Goal: Task Accomplishment & Management: Manage account settings

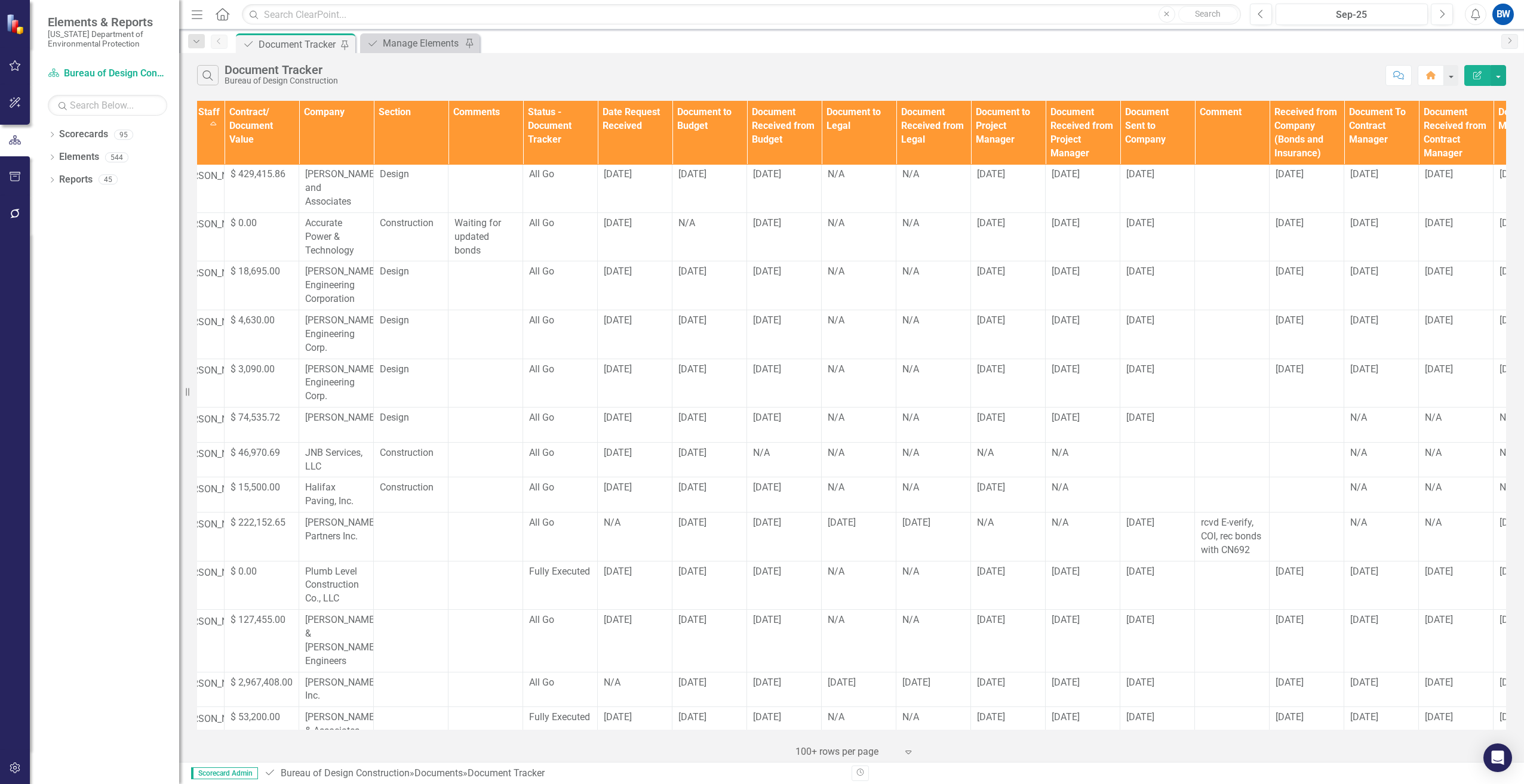
scroll to position [537, 470]
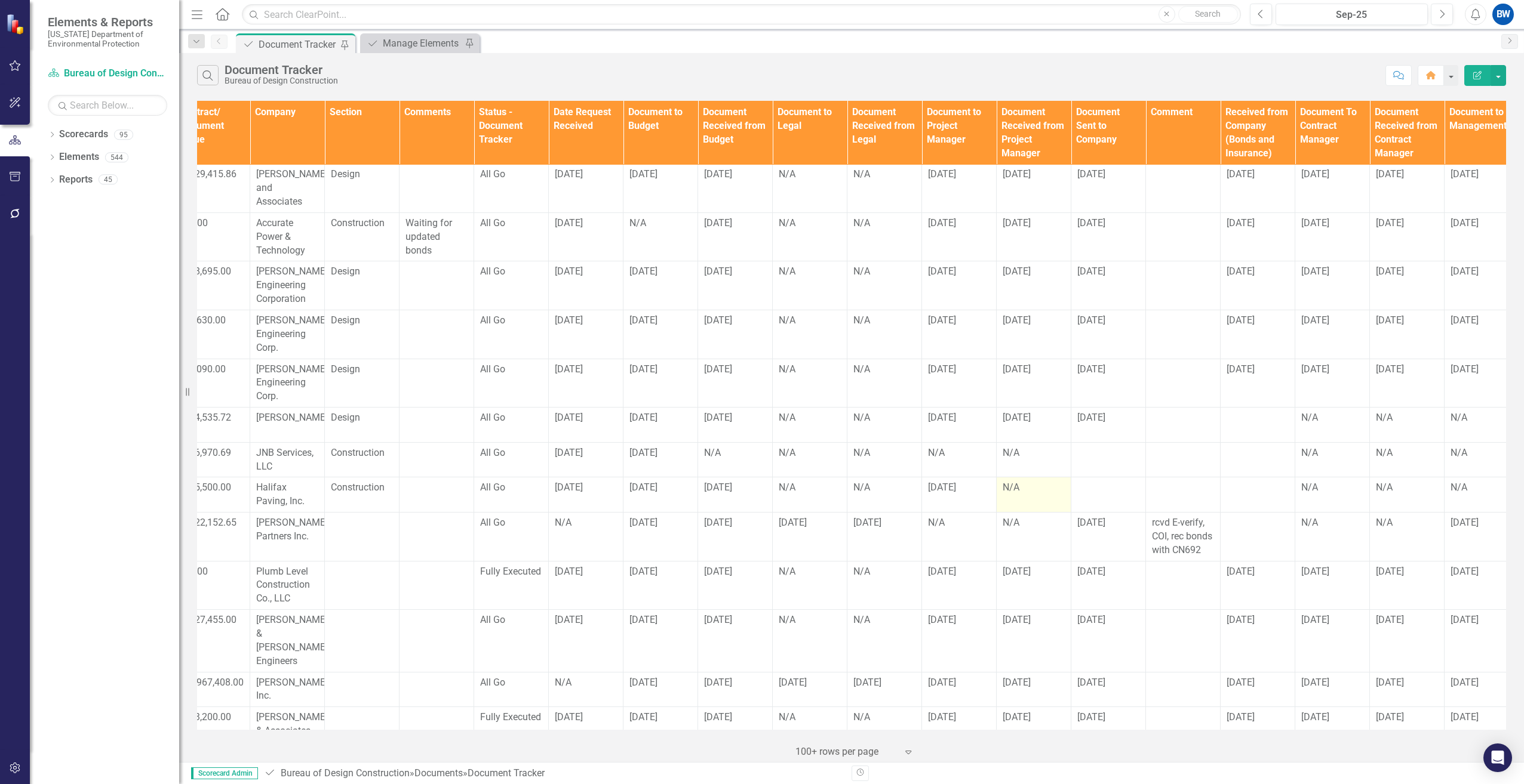
click at [1034, 481] on div "N/A" at bounding box center [1033, 488] width 62 height 13
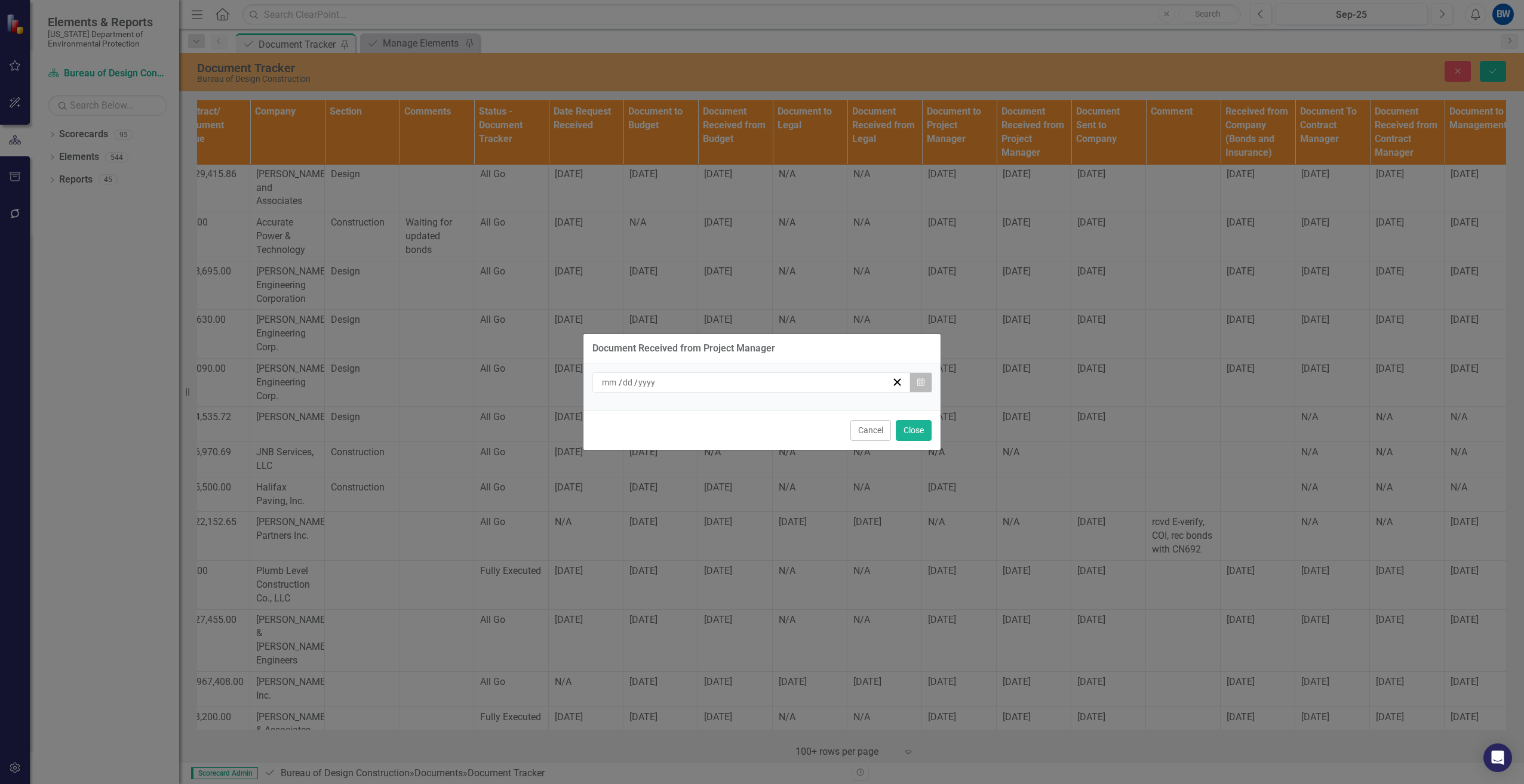
click at [921, 381] on icon "button" at bounding box center [921, 382] width 7 height 8
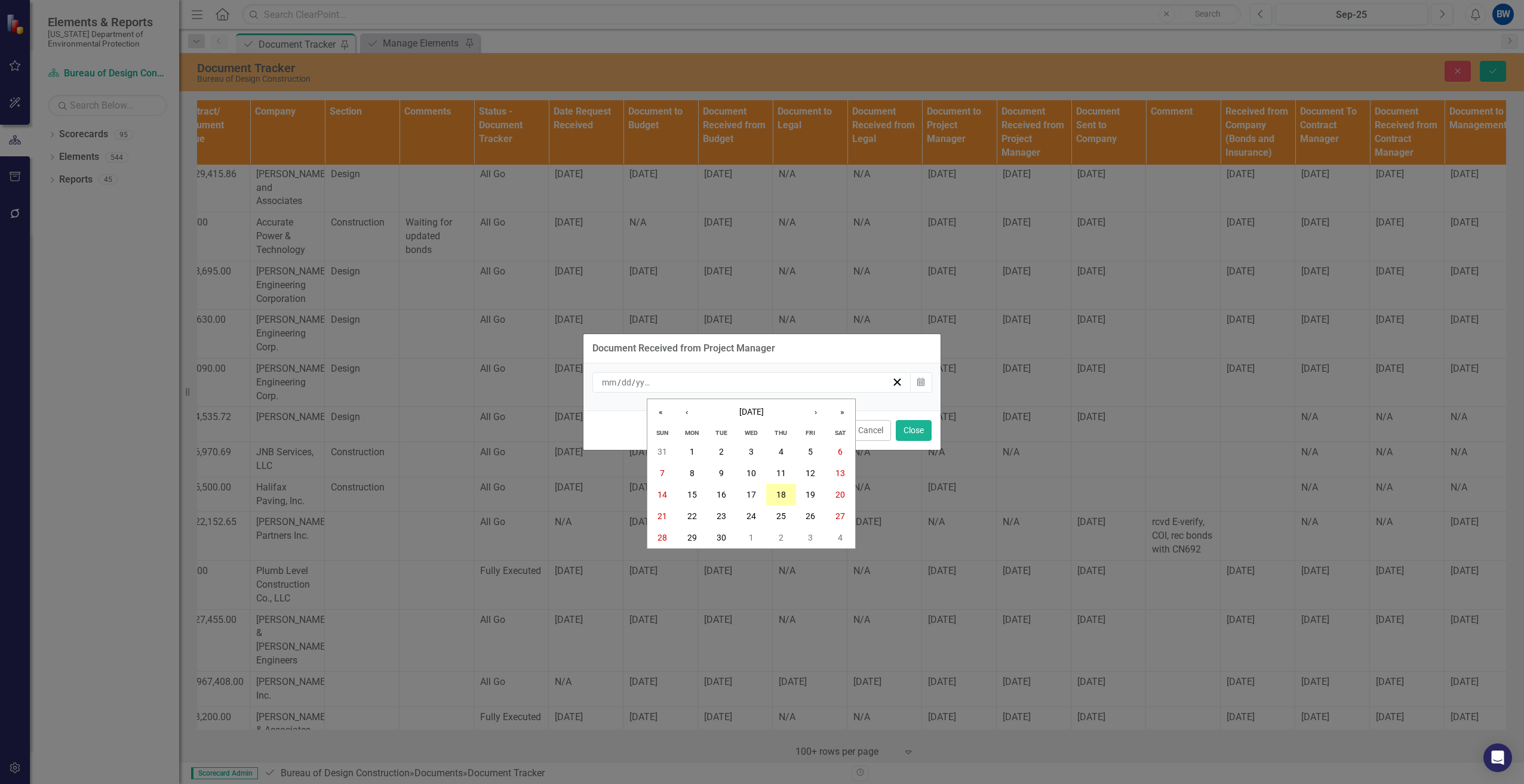
click at [784, 492] on abbr "18" at bounding box center [781, 494] width 10 height 10
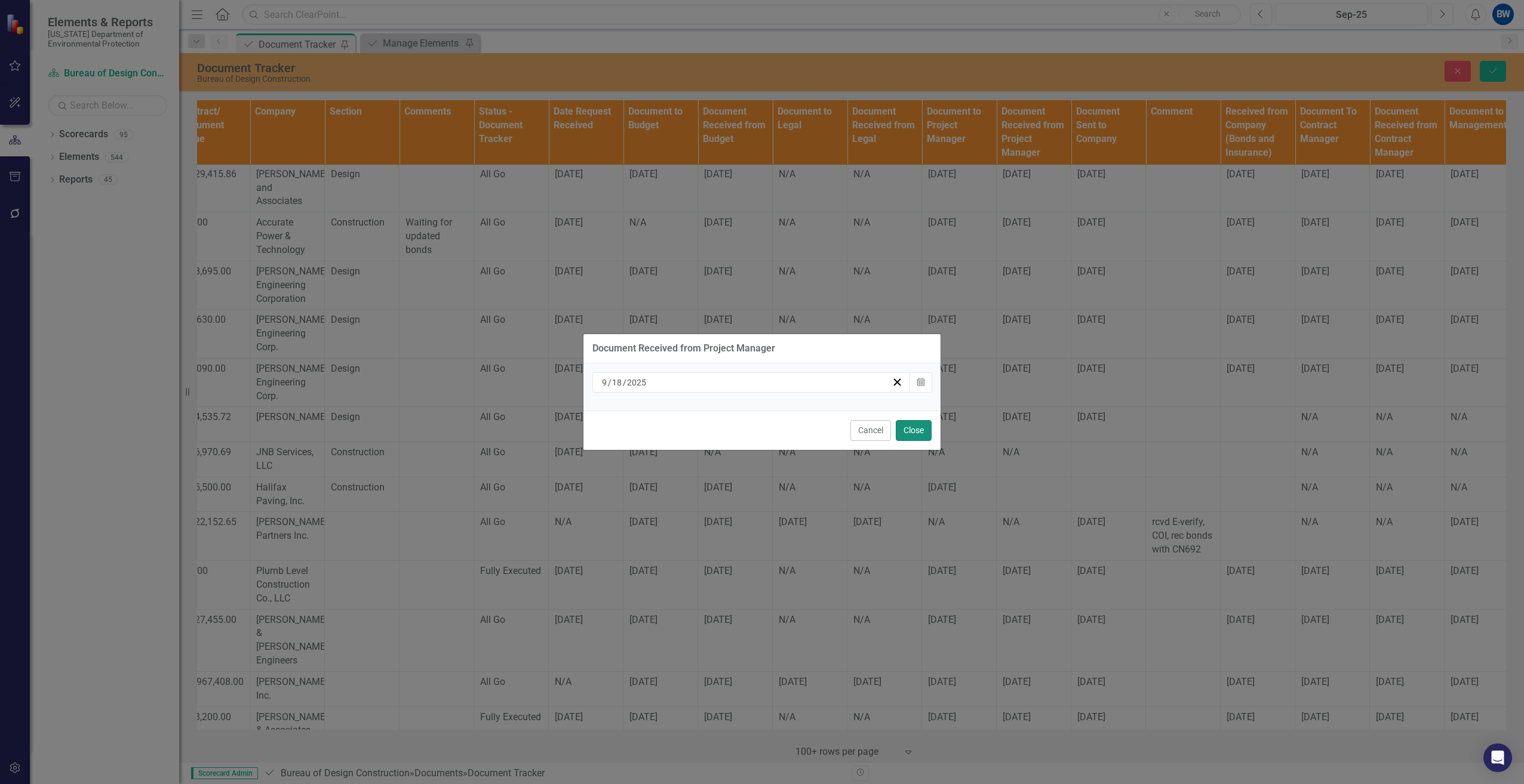
click at [909, 425] on button "Close" at bounding box center [914, 431] width 36 height 21
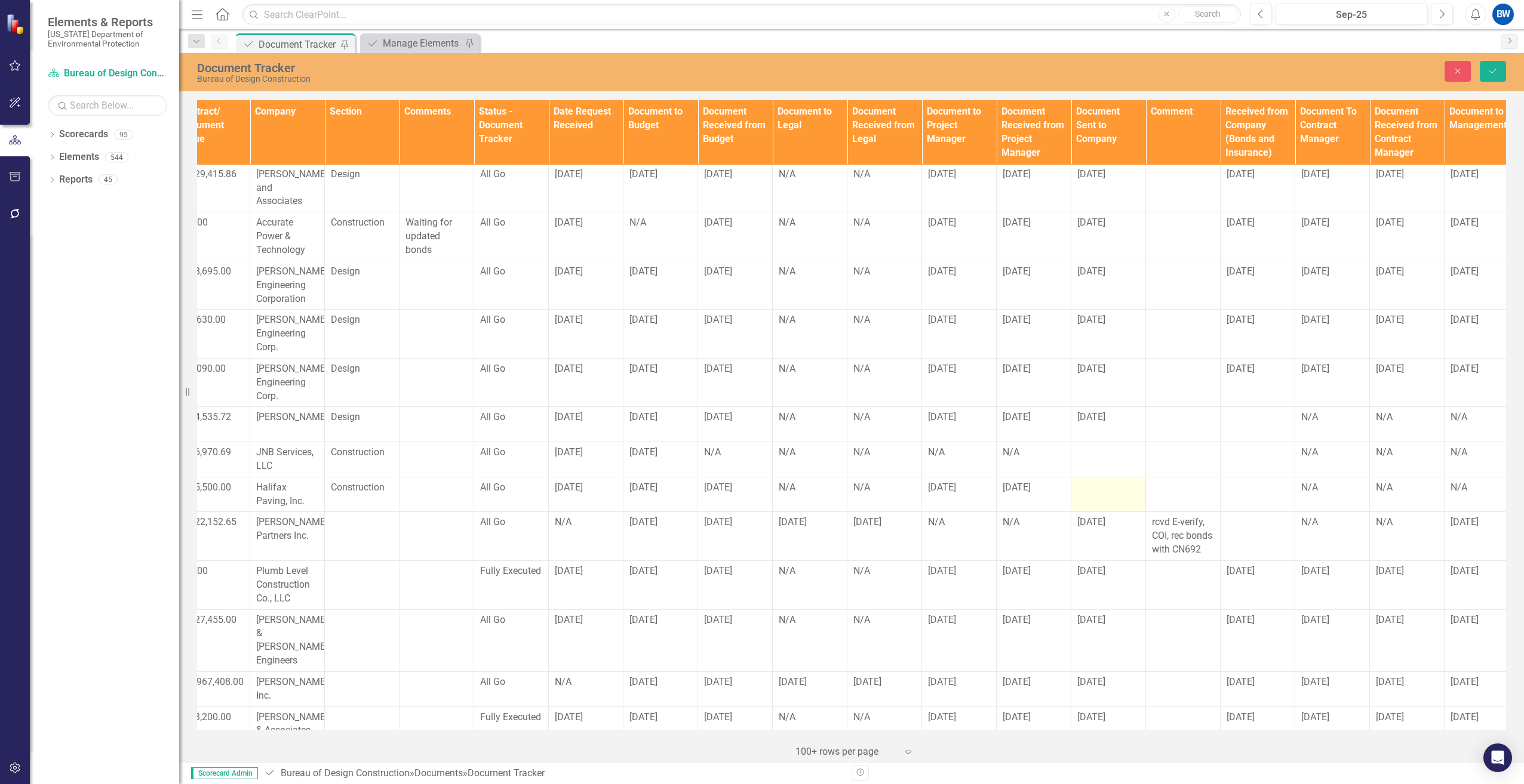
click at [1102, 477] on td at bounding box center [1109, 494] width 75 height 35
click at [1102, 481] on input "text" at bounding box center [1108, 492] width 62 height 22
type input "[DATE]"
click at [1245, 481] on div at bounding box center [1257, 488] width 62 height 14
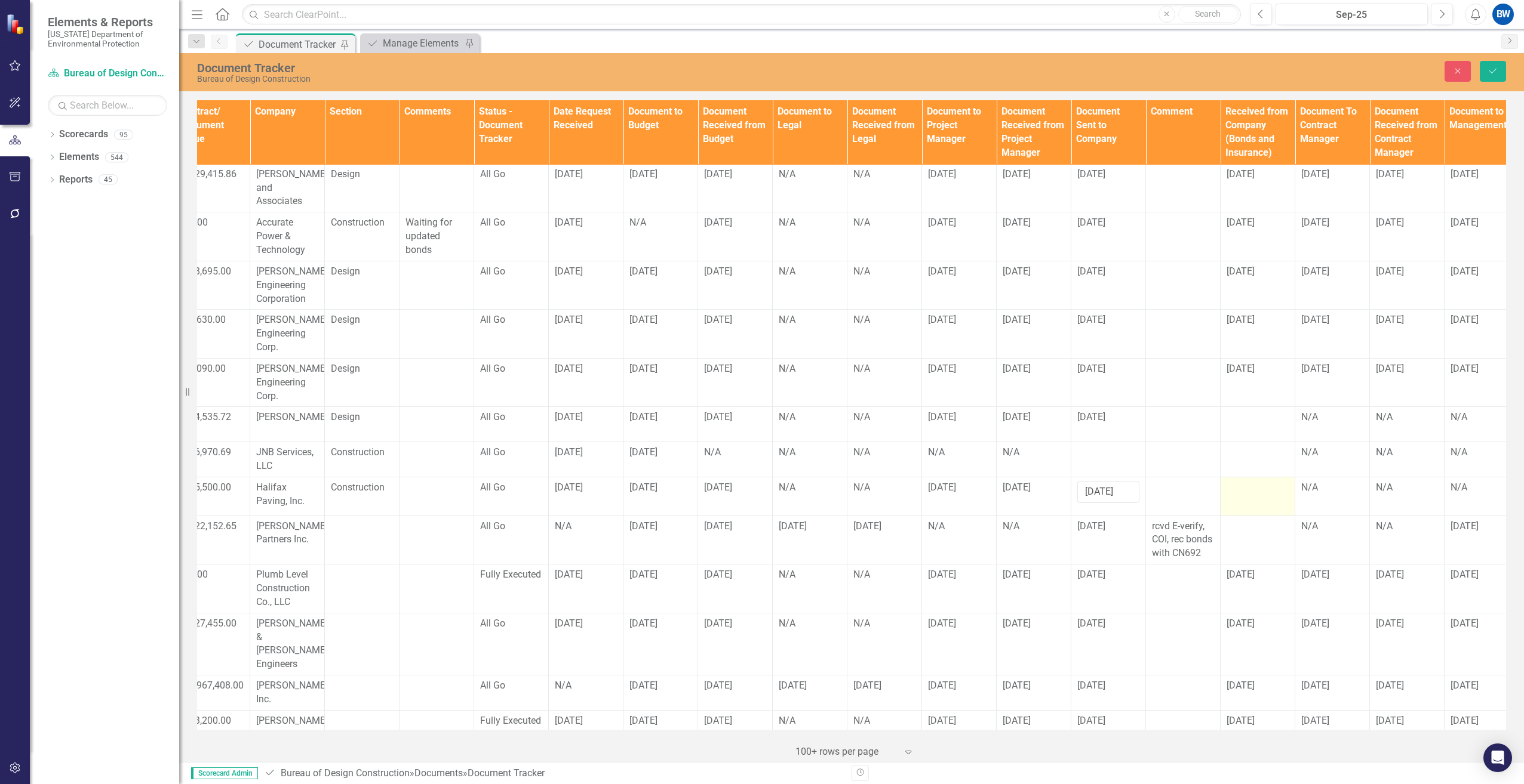
click at [1245, 481] on div at bounding box center [1257, 488] width 62 height 14
drag, startPoint x: 1249, startPoint y: 456, endPoint x: 1242, endPoint y: 464, distance: 10.6
click at [1242, 481] on input "text" at bounding box center [1257, 492] width 62 height 22
type input "[DATE]"
click at [1316, 481] on div "N/A" at bounding box center [1332, 488] width 62 height 13
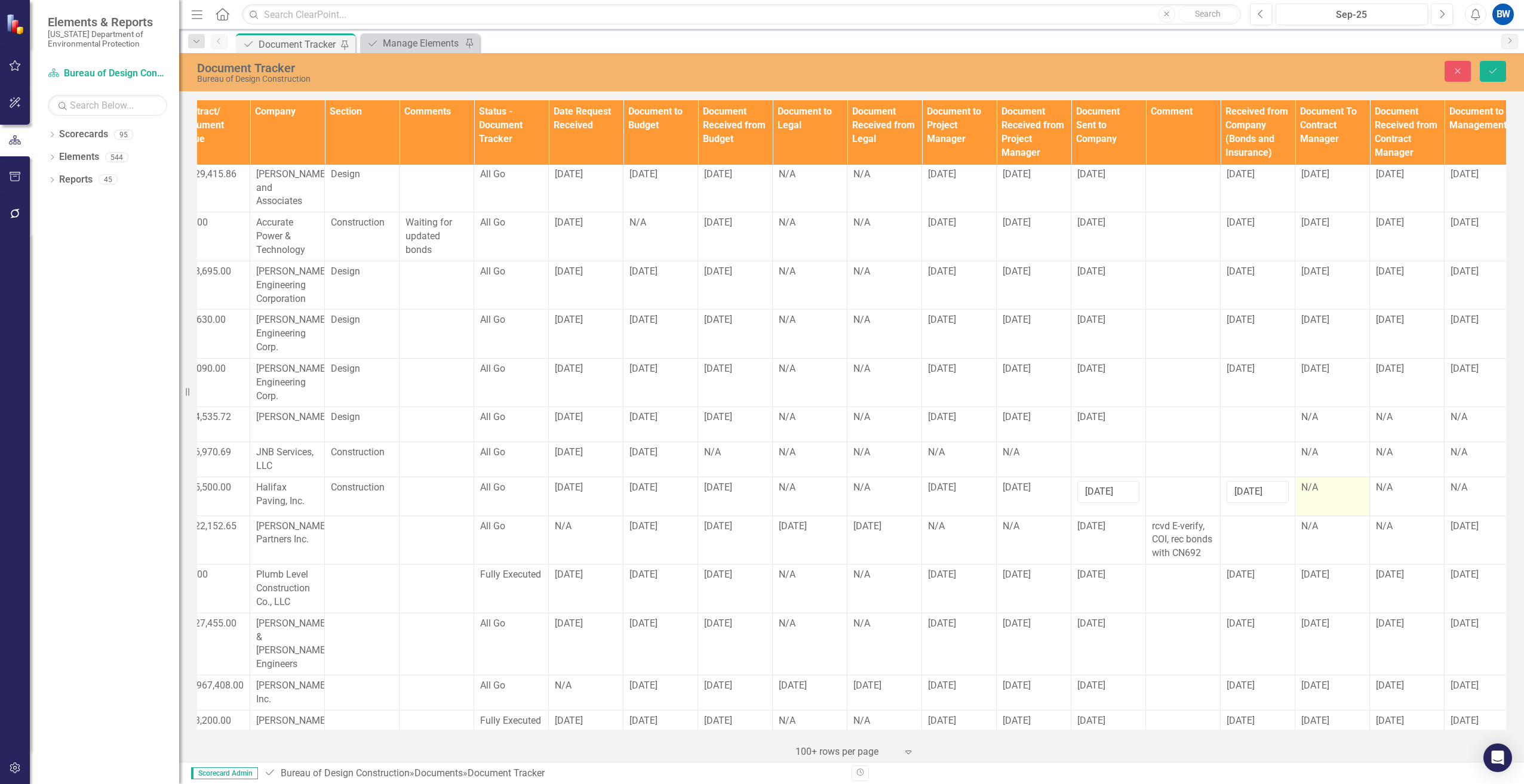
click at [1316, 481] on div "N/A" at bounding box center [1332, 488] width 62 height 13
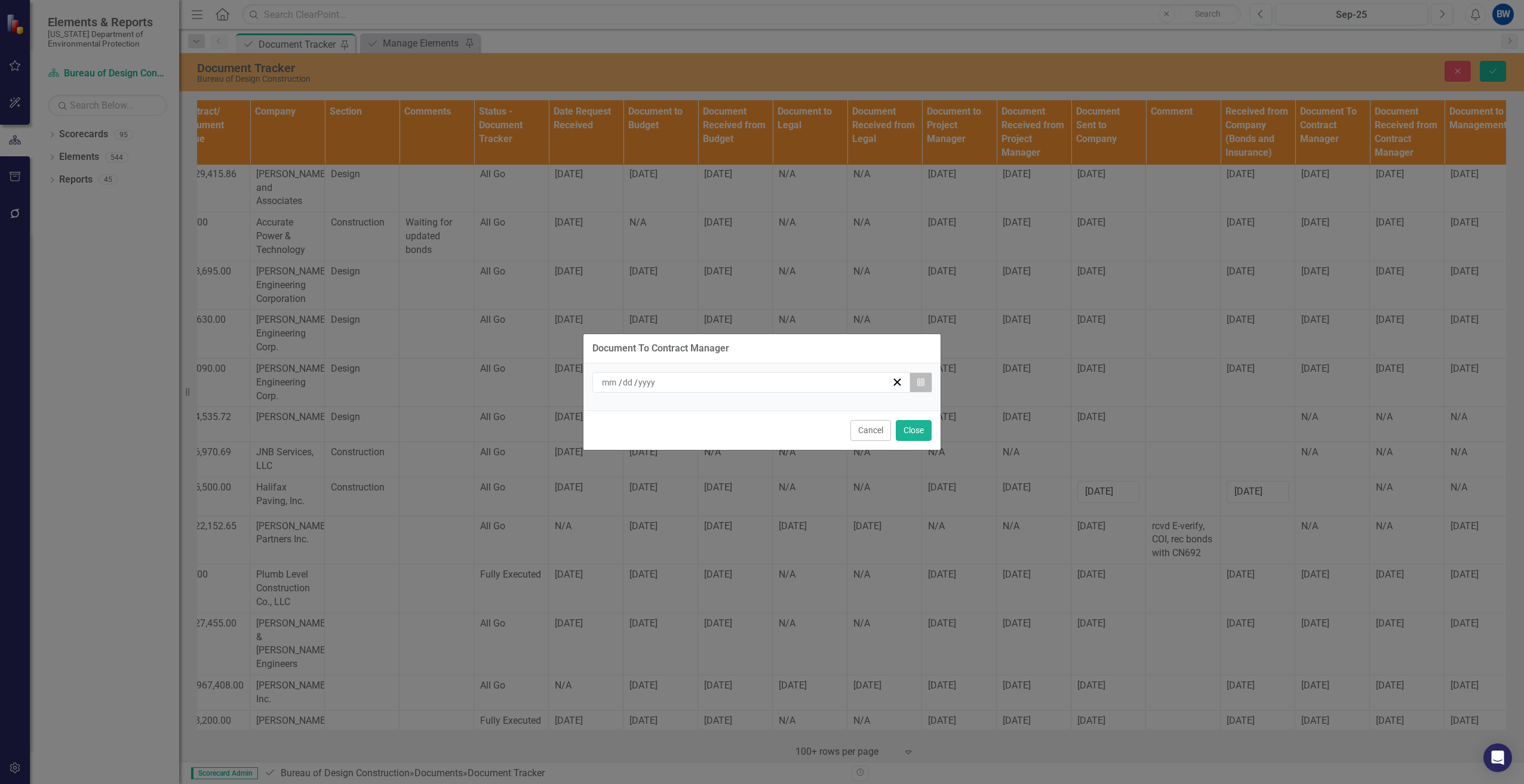
click at [926, 381] on button "Calendar" at bounding box center [920, 382] width 22 height 20
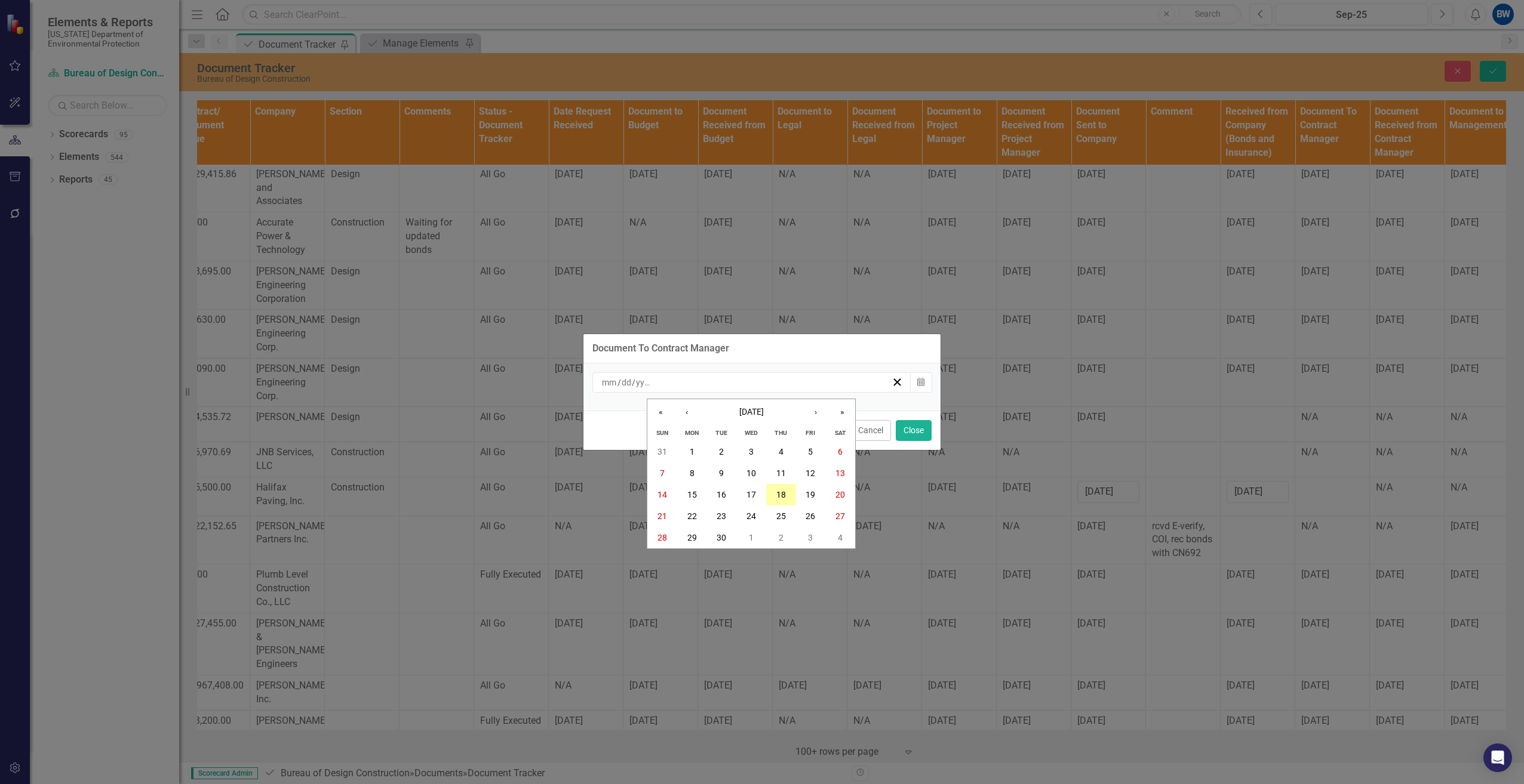
click at [783, 491] on abbr "18" at bounding box center [781, 494] width 10 height 10
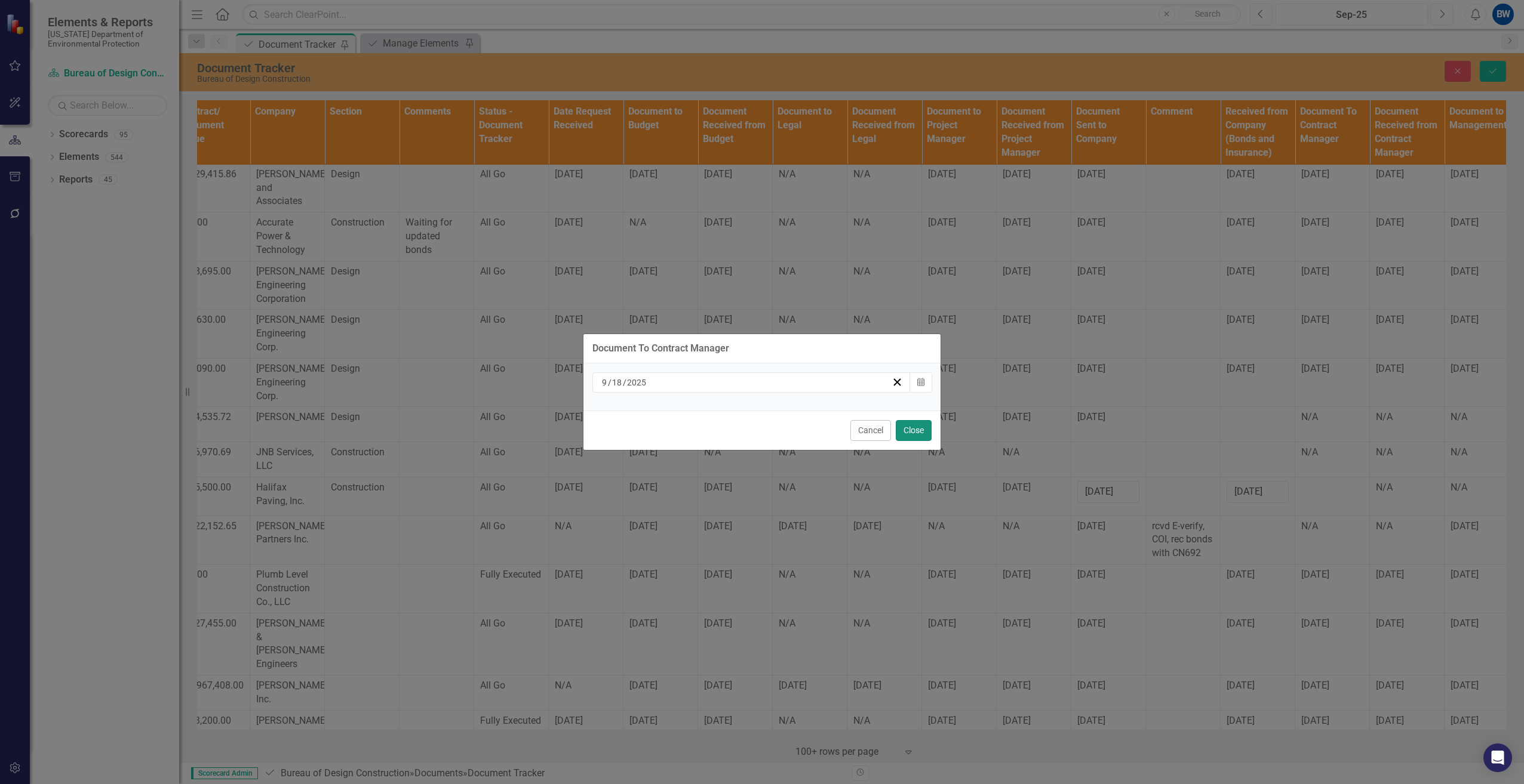
click at [906, 429] on button "Close" at bounding box center [914, 431] width 36 height 21
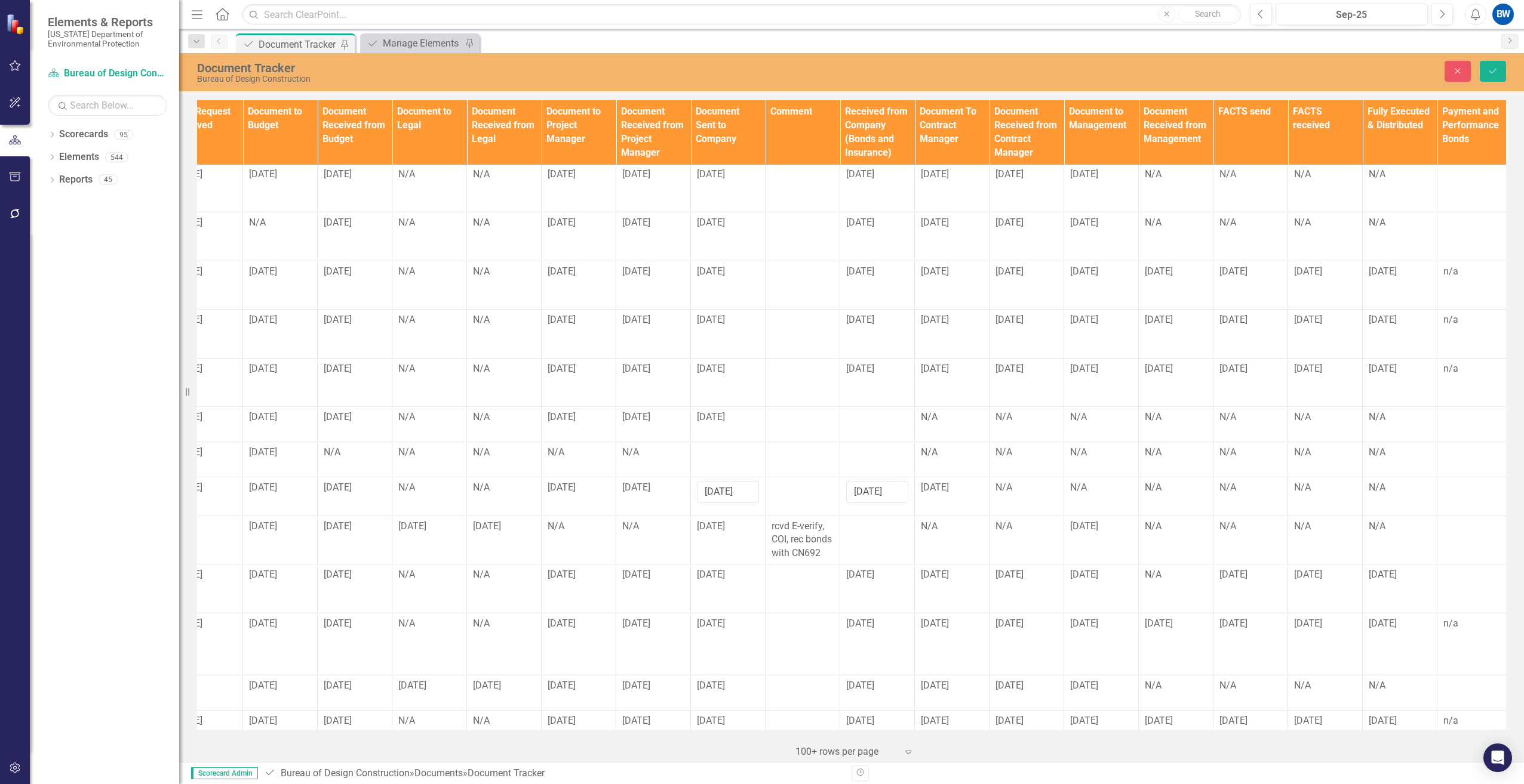
scroll to position [537, 865]
click at [1001, 481] on div "N/A" at bounding box center [1020, 488] width 62 height 13
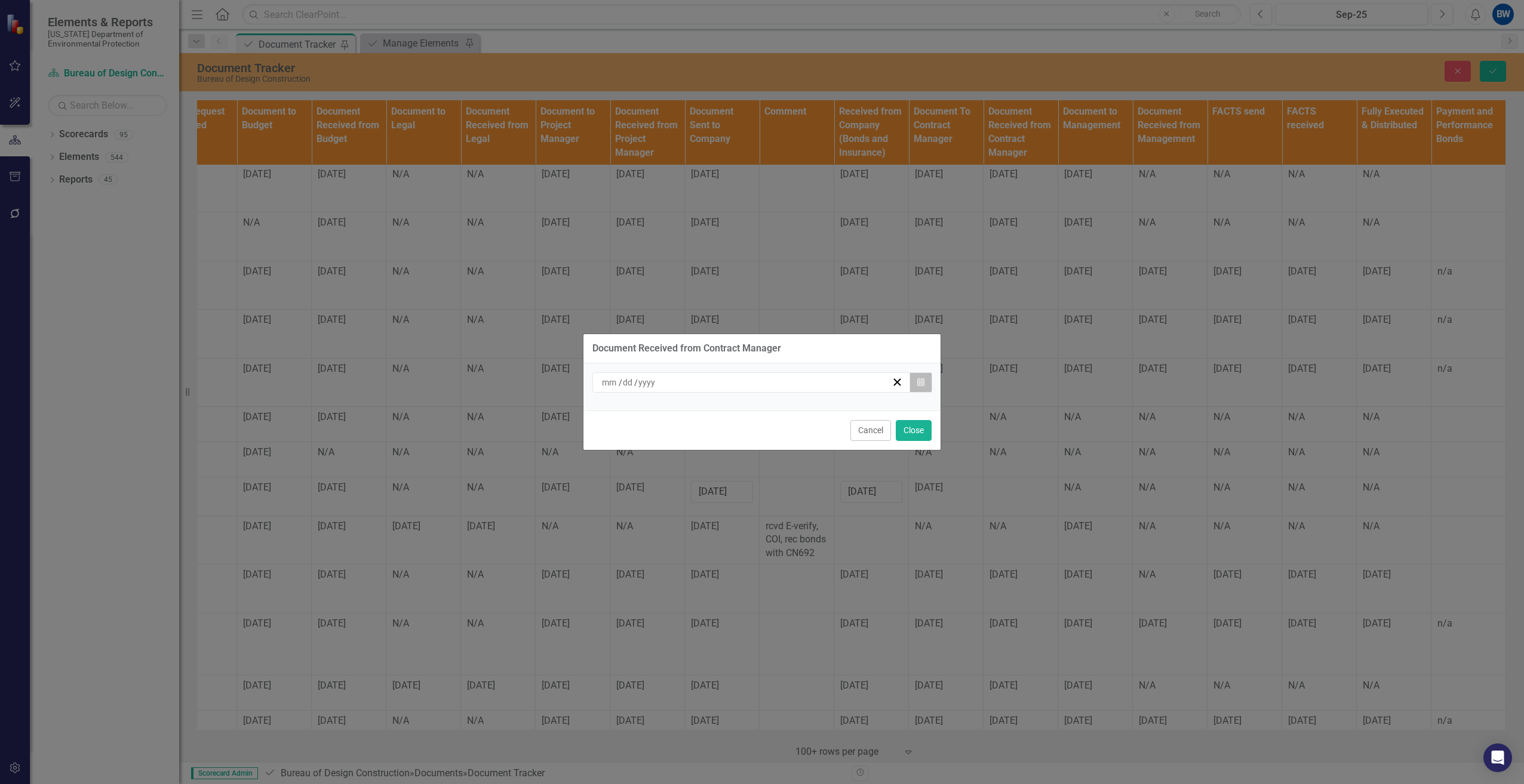
click at [919, 381] on icon "button" at bounding box center [921, 382] width 7 height 8
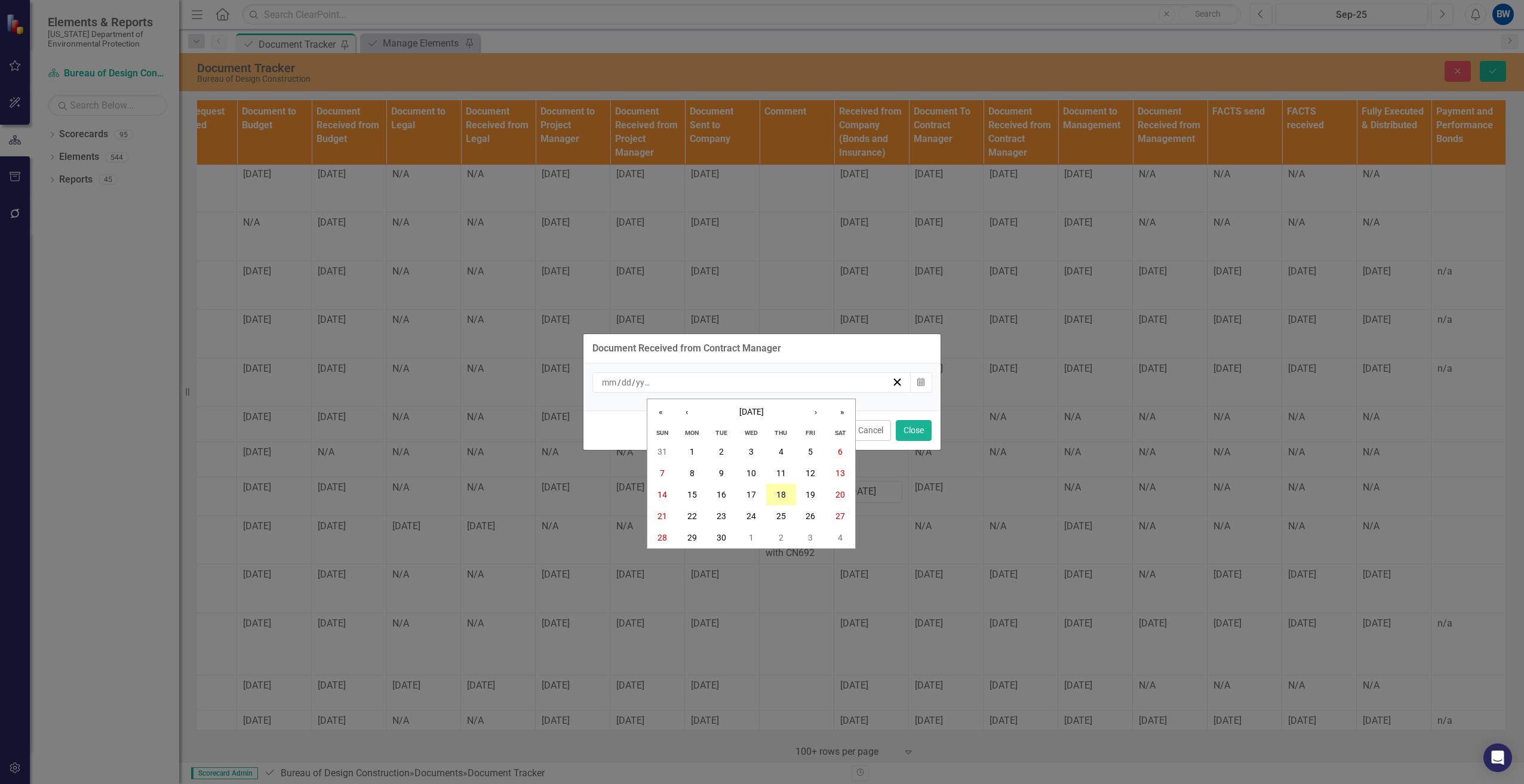
click at [784, 496] on abbr "18" at bounding box center [781, 494] width 10 height 10
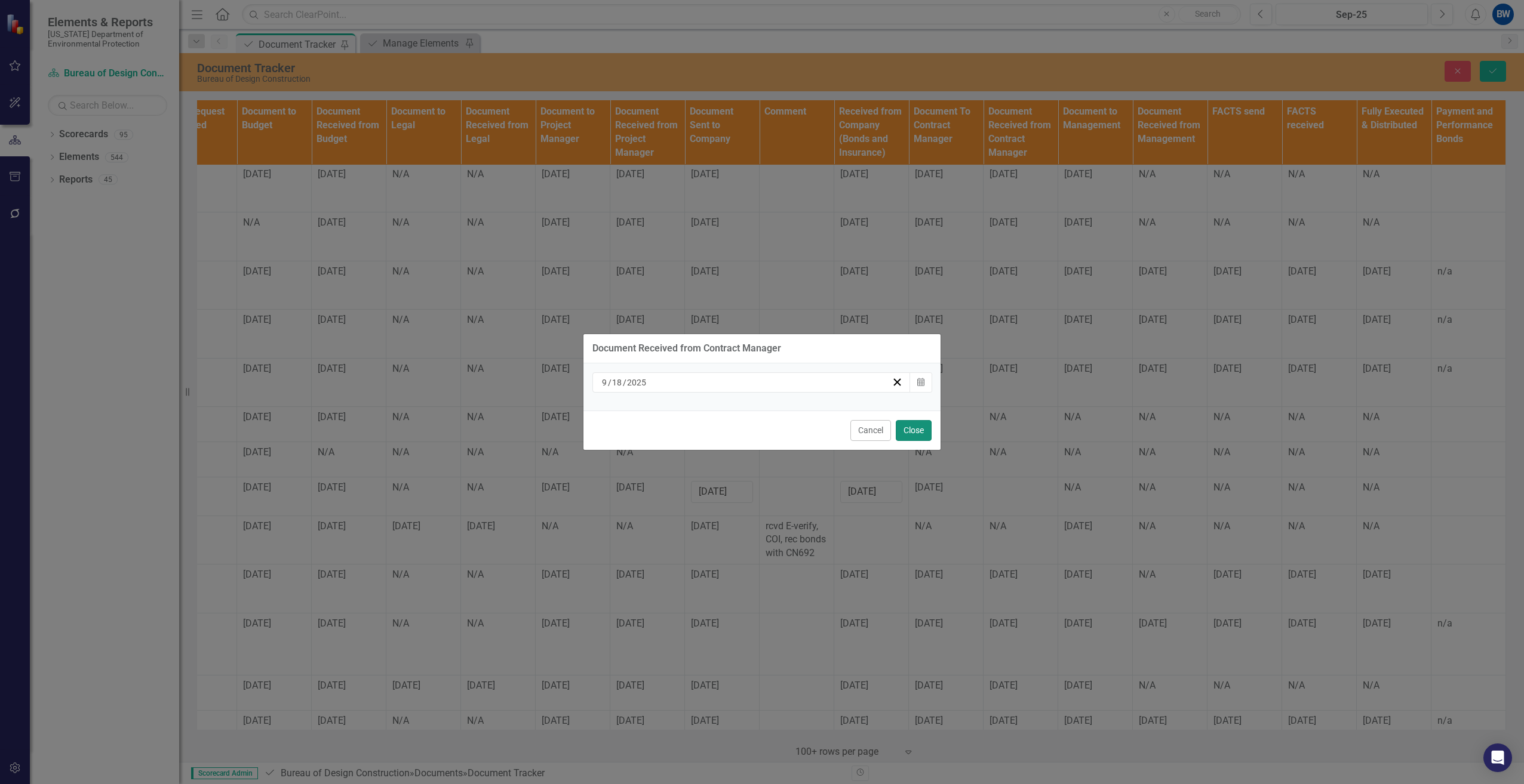
click at [915, 433] on button "Close" at bounding box center [914, 431] width 36 height 21
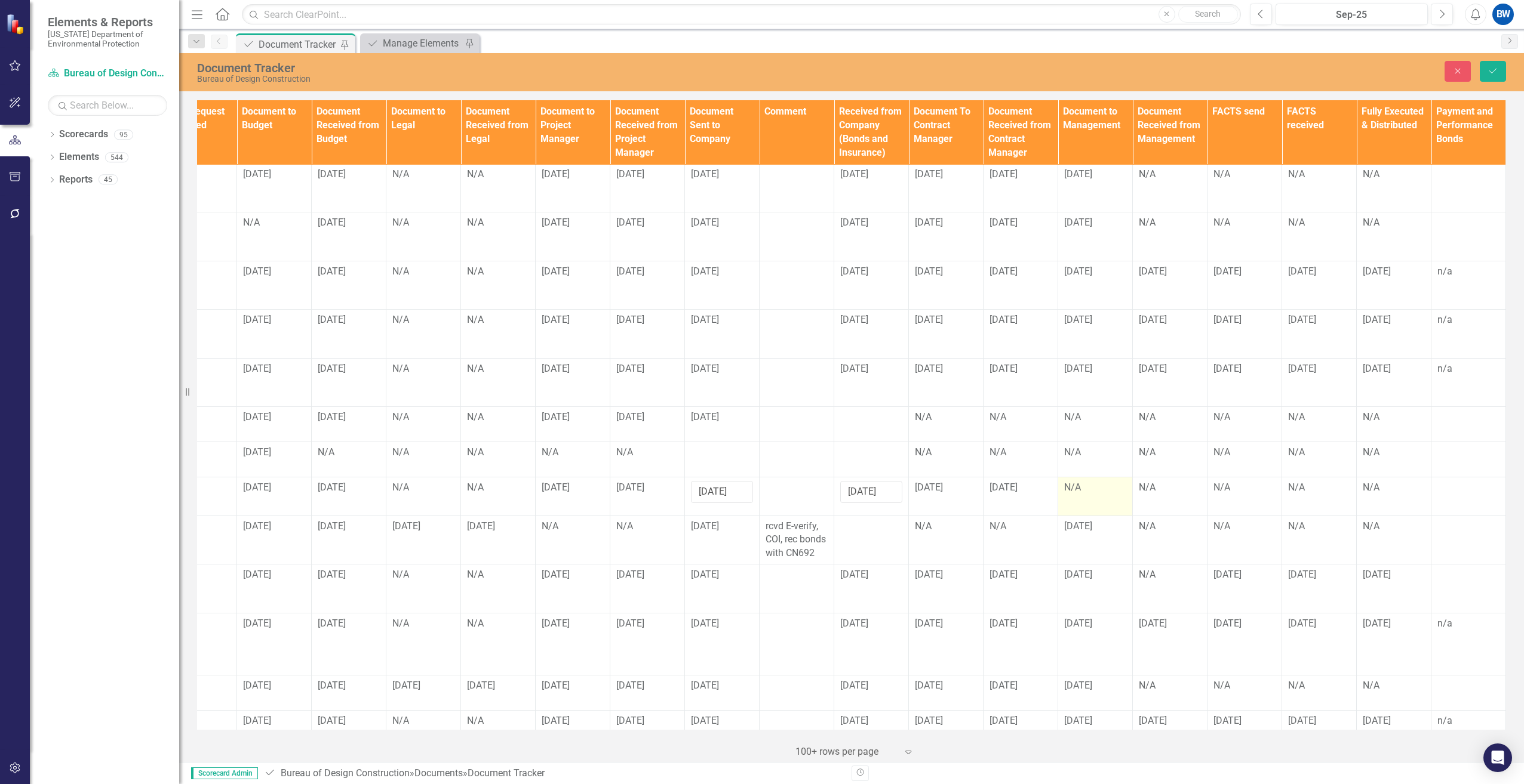
click at [1077, 481] on div "N/A" at bounding box center [1094, 488] width 62 height 13
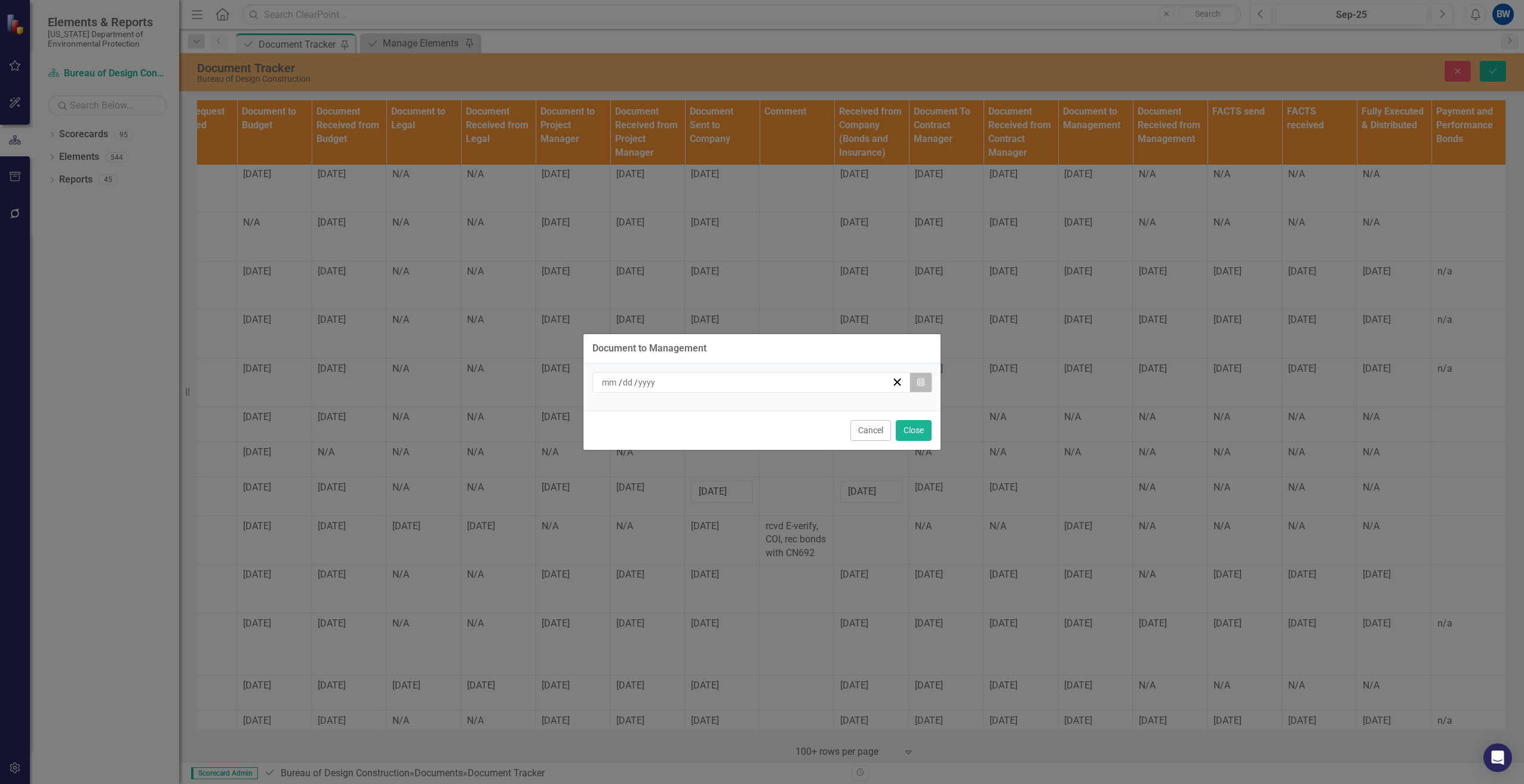
click at [923, 382] on icon "button" at bounding box center [921, 382] width 7 height 8
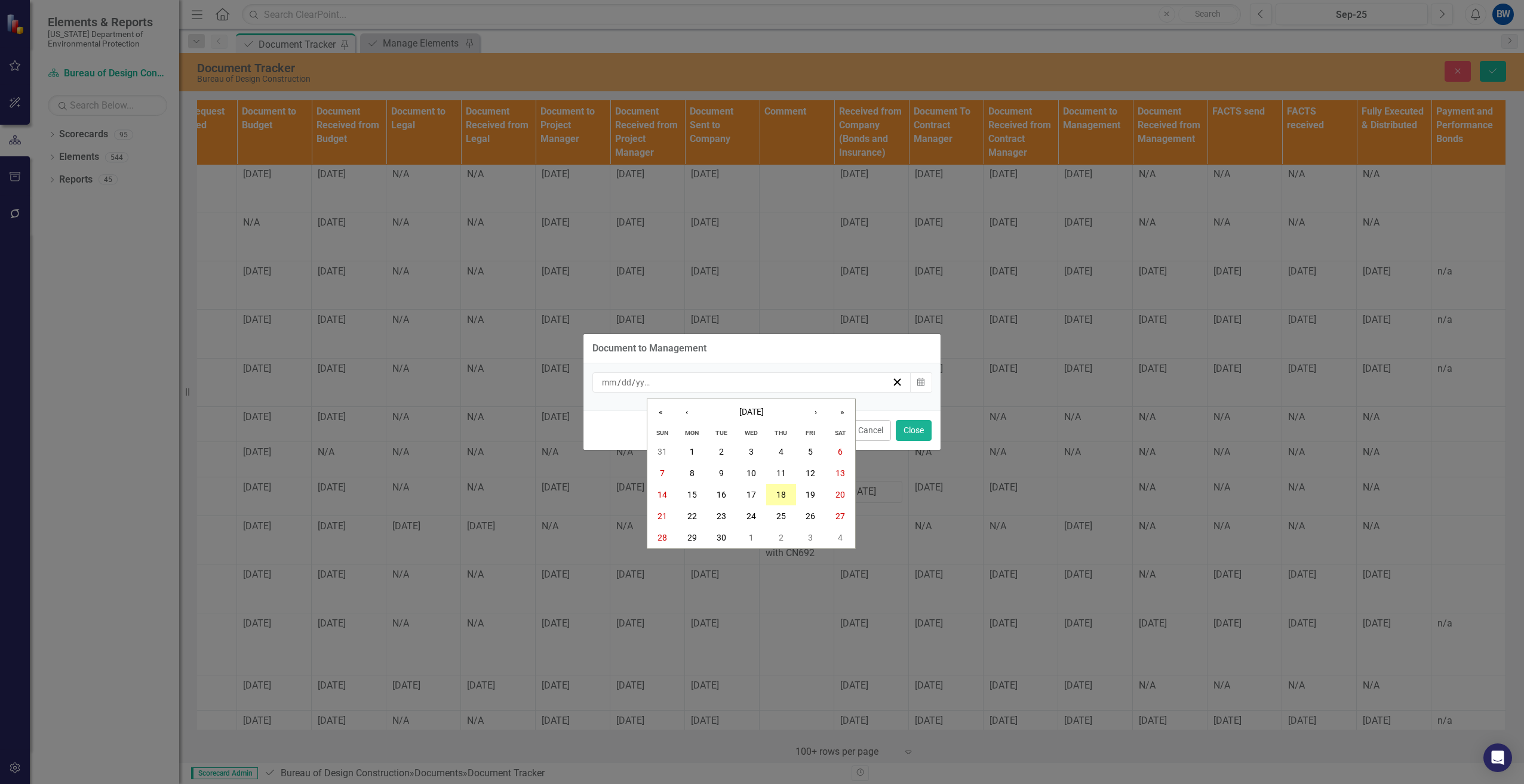
click at [781, 497] on abbr "18" at bounding box center [781, 494] width 10 height 10
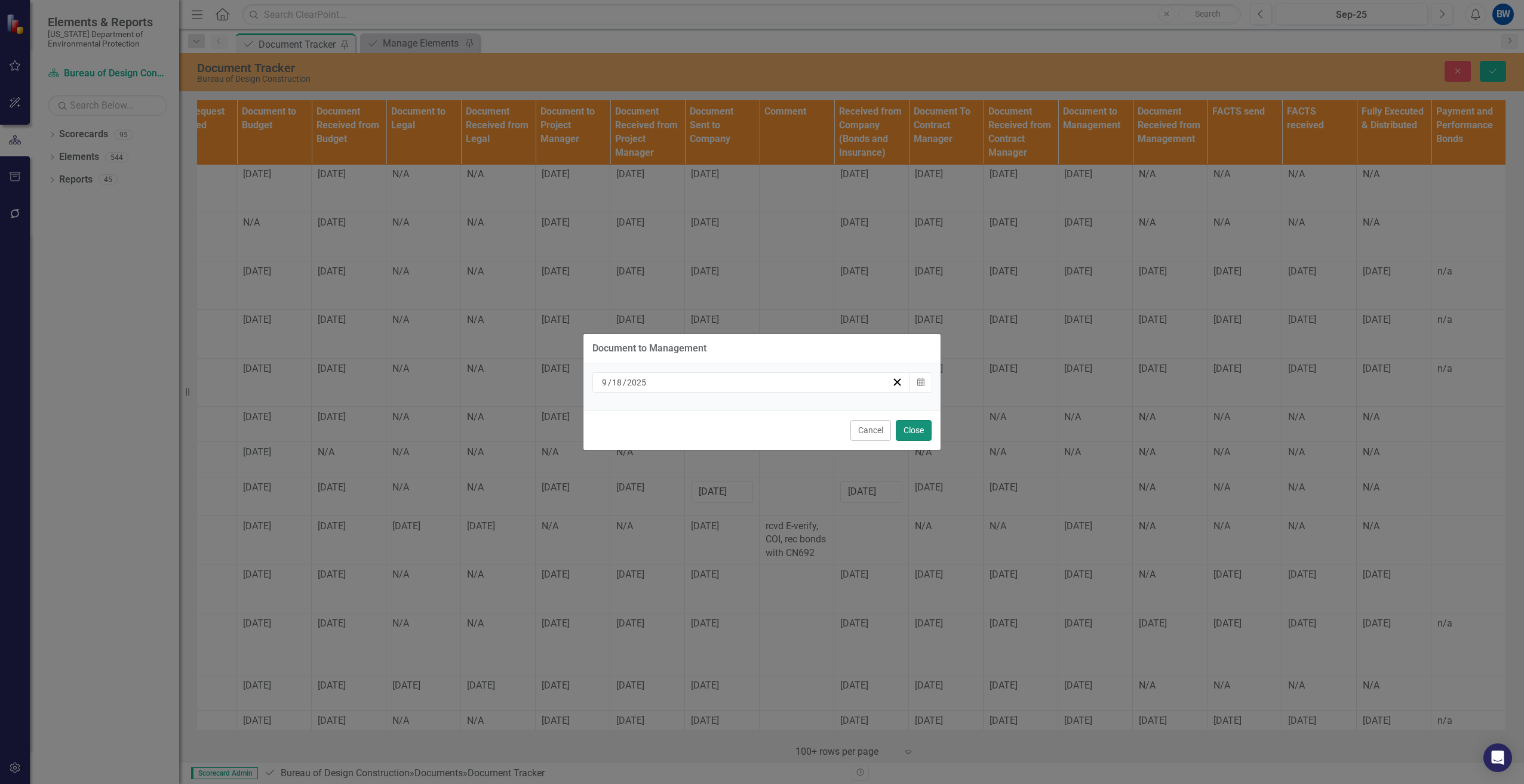
click at [920, 429] on button "Close" at bounding box center [914, 431] width 36 height 21
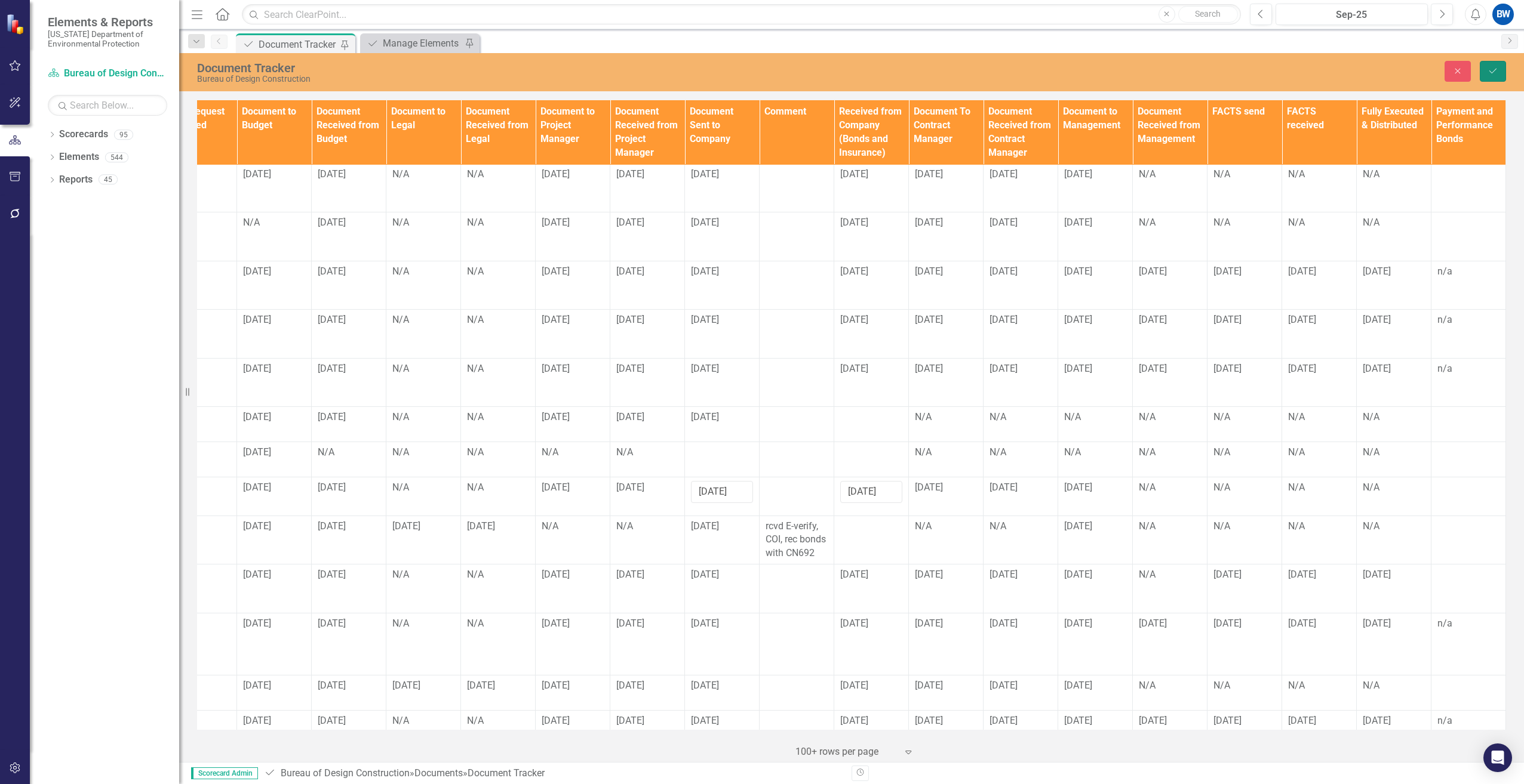
click at [1495, 66] on button "Save" at bounding box center [1493, 72] width 26 height 21
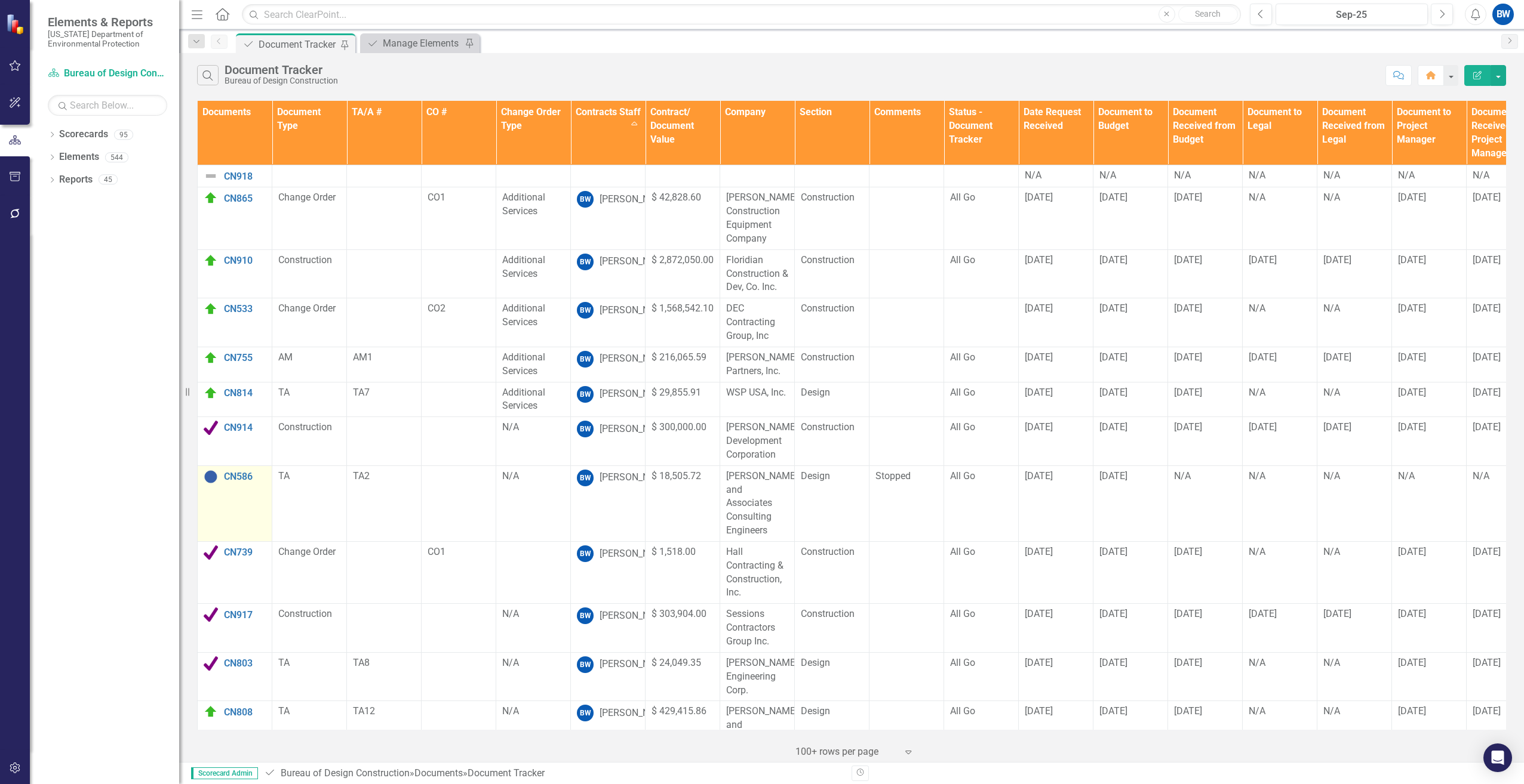
click at [211, 475] on img at bounding box center [211, 476] width 14 height 14
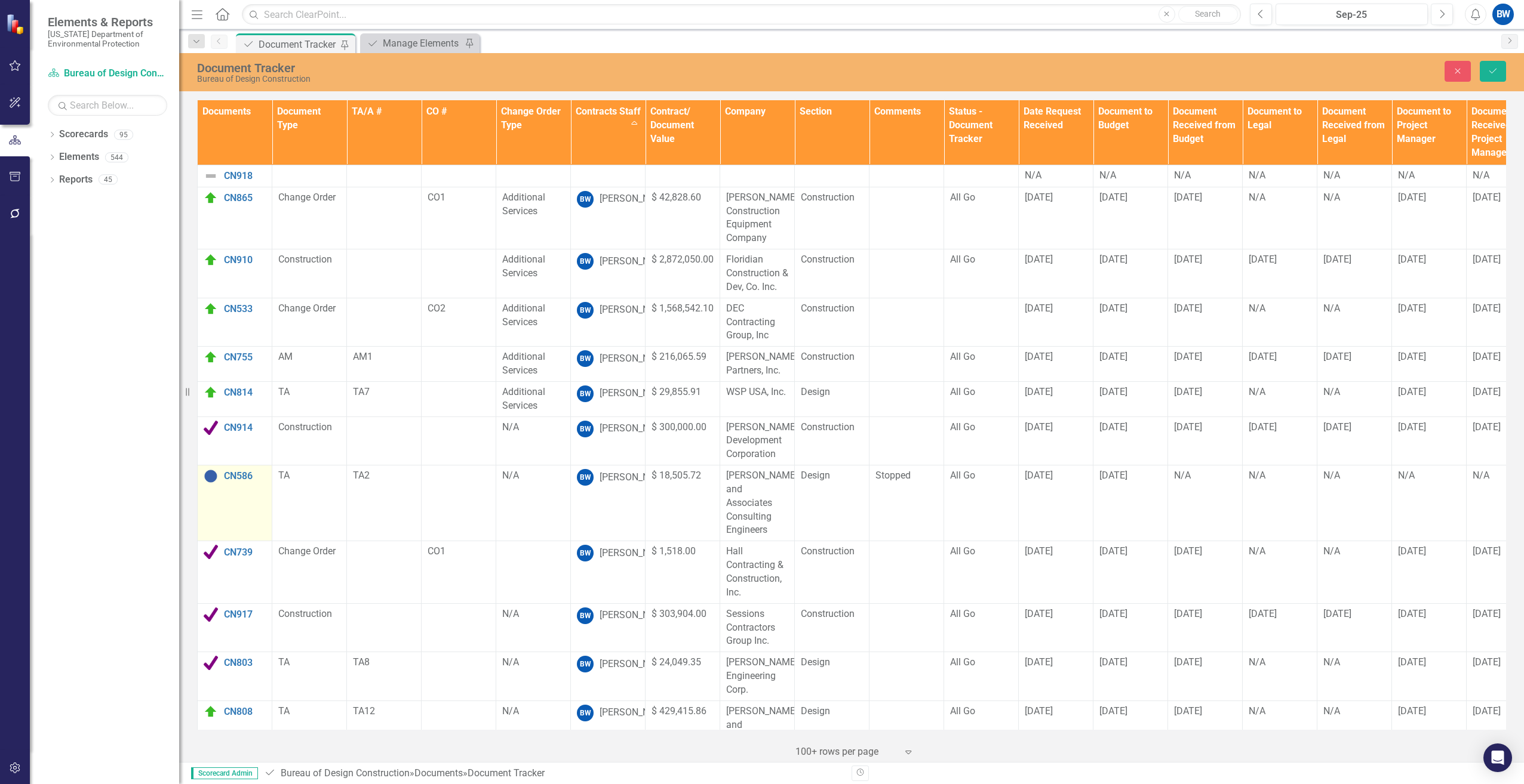
click at [213, 476] on img at bounding box center [211, 476] width 14 height 14
click at [223, 480] on div "Select Status..." at bounding box center [244, 481] width 63 height 13
click at [250, 577] on div "Discontinue" at bounding box center [261, 582] width 50 height 13
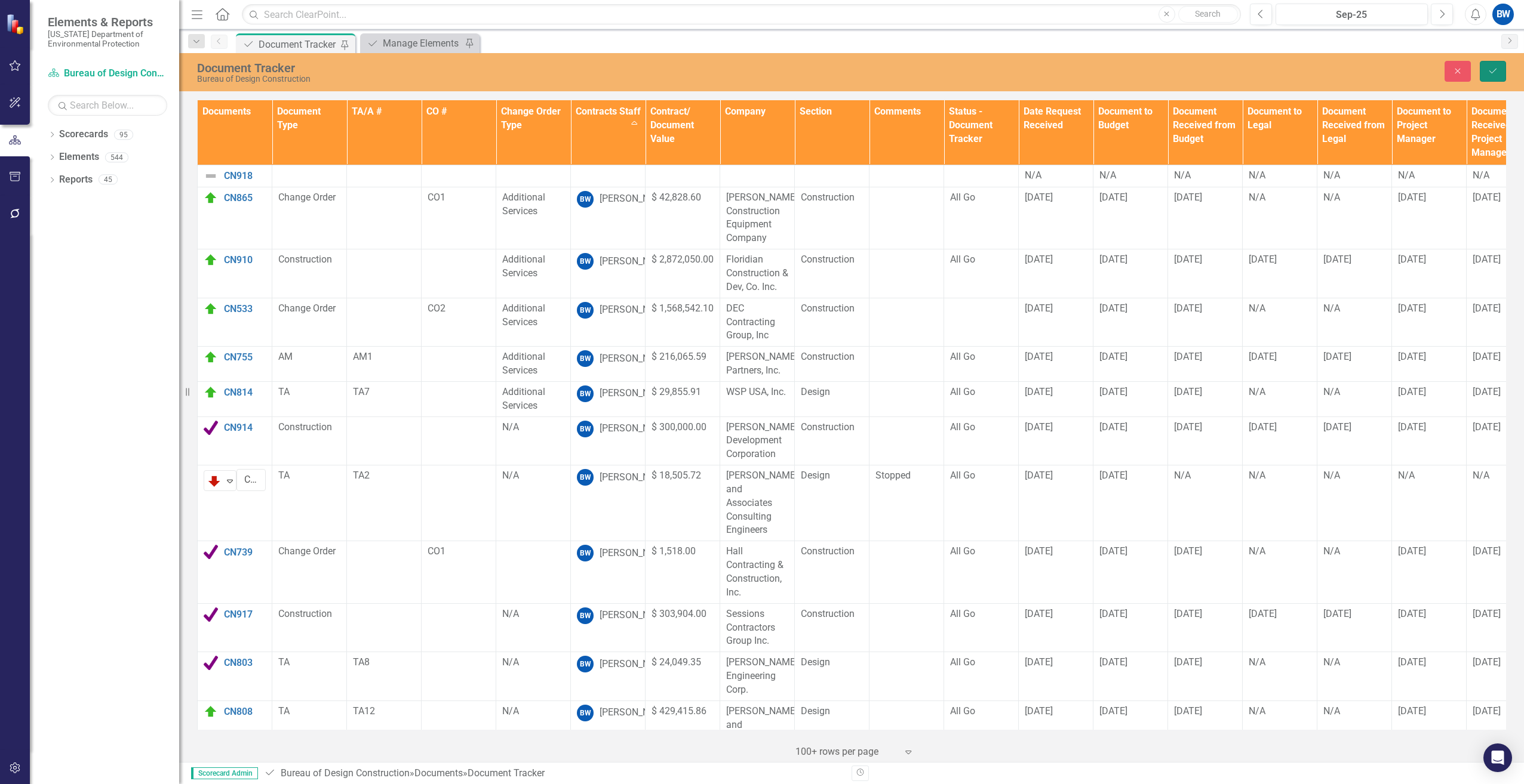
click at [1492, 79] on button "Save" at bounding box center [1493, 72] width 26 height 21
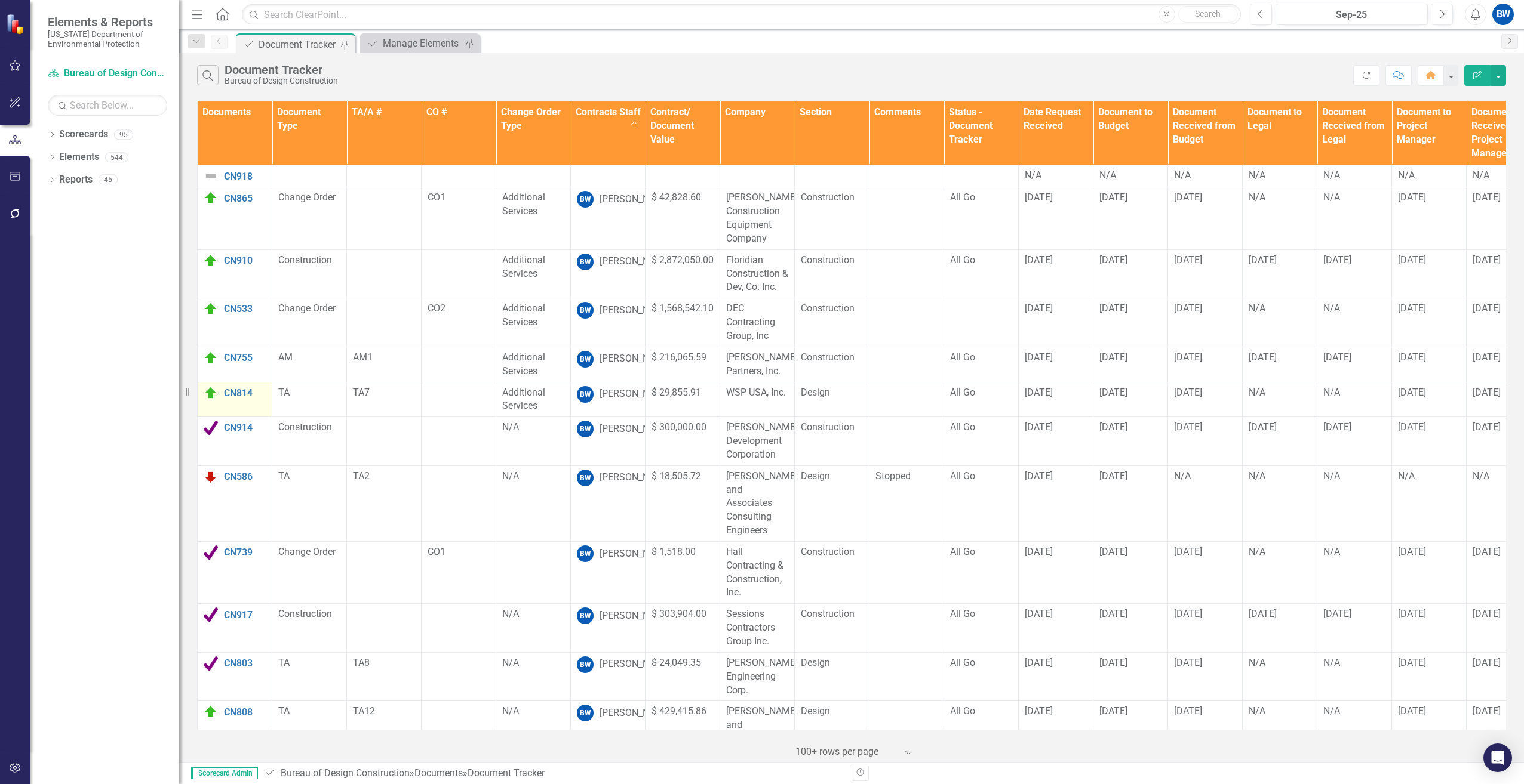
click at [209, 393] on img at bounding box center [211, 393] width 14 height 14
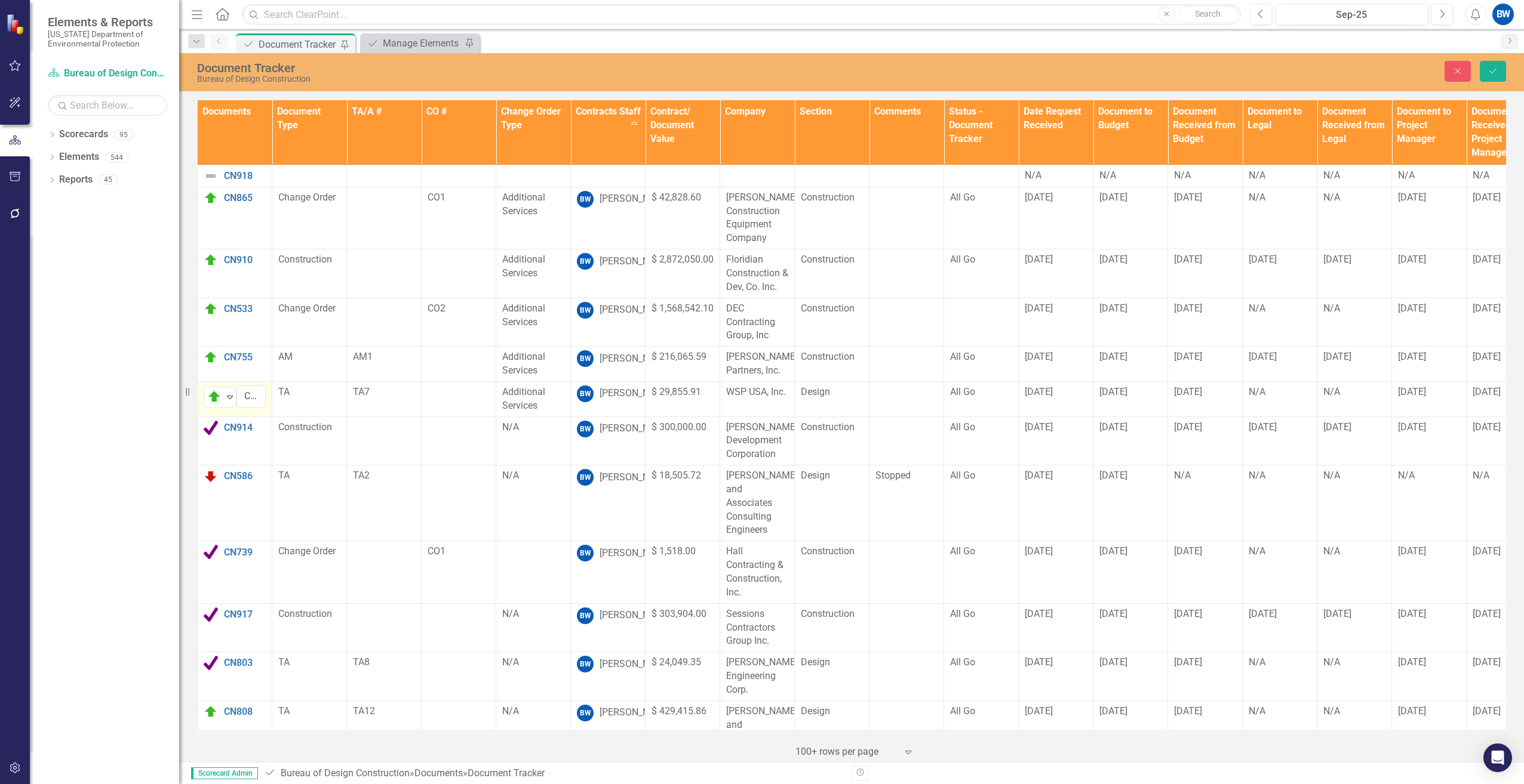
click at [209, 393] on img at bounding box center [214, 396] width 14 height 14
click at [1491, 68] on icon "Save" at bounding box center [1493, 71] width 10 height 8
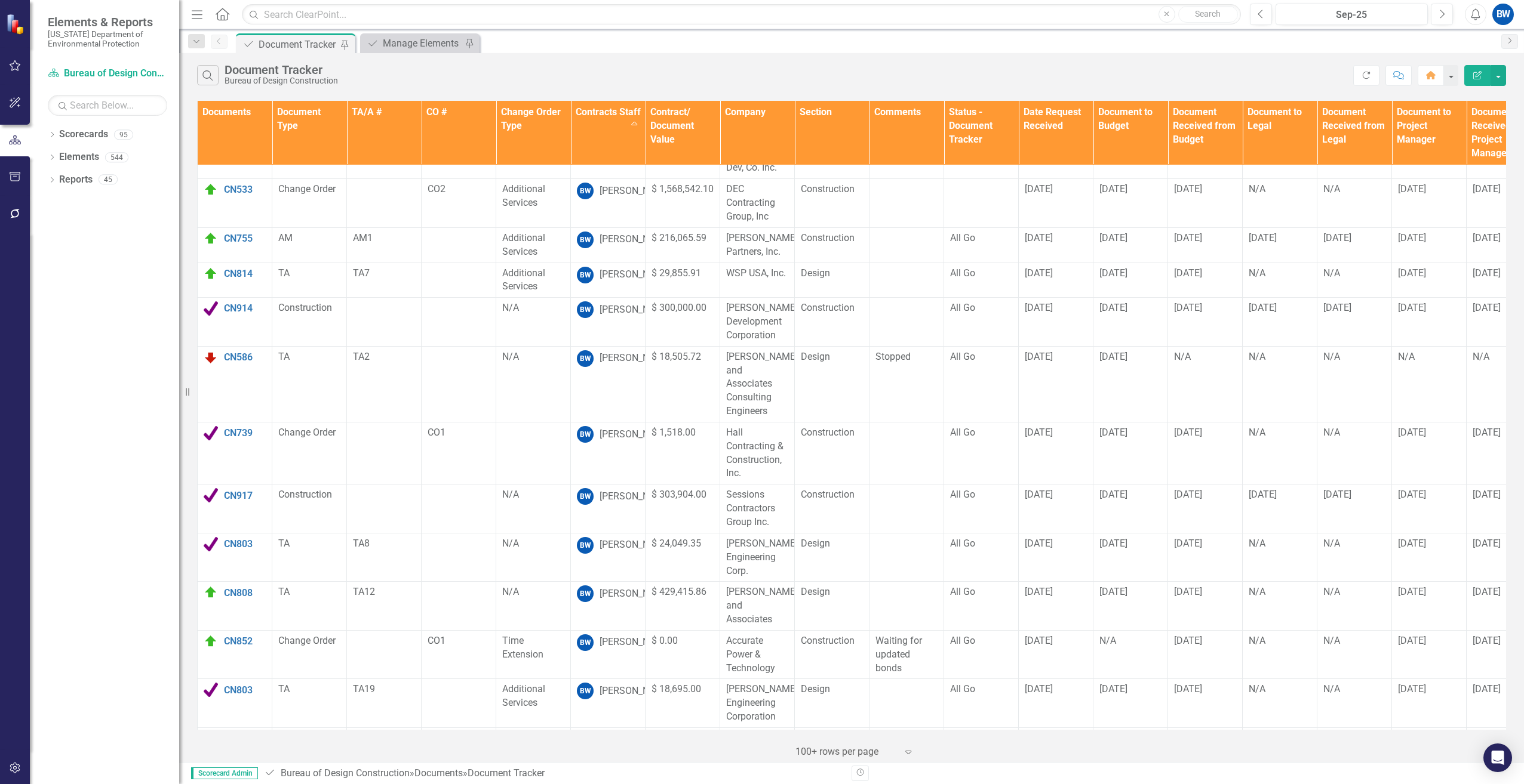
scroll to position [0, 0]
